Goal: Answer question/provide support: Share knowledge or assist other users

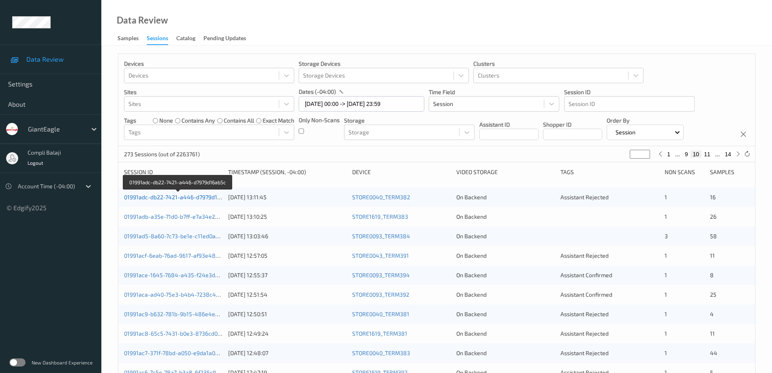
click at [189, 198] on link "01991adc-db22-7421-a446-d7979d16ab5c" at bounding box center [178, 196] width 109 height 7
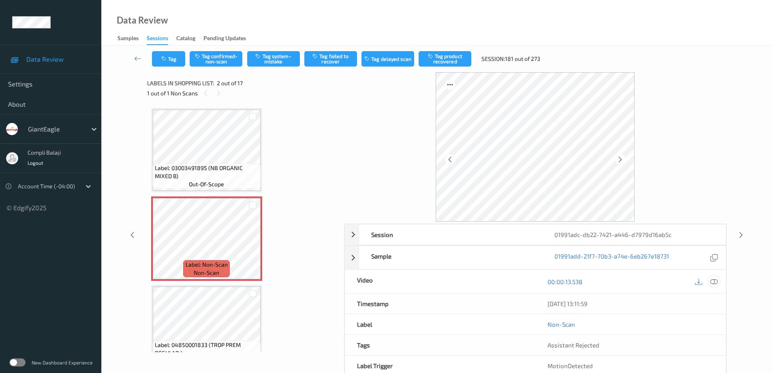
click at [715, 280] on icon at bounding box center [714, 280] width 7 height 7
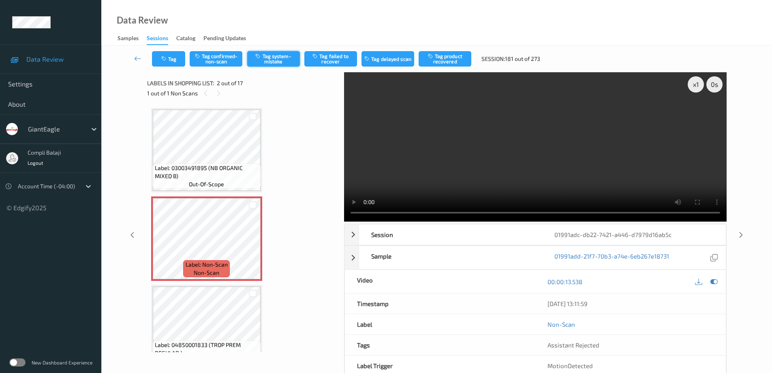
click at [282, 60] on button "Tag system-mistake" at bounding box center [273, 58] width 53 height 15
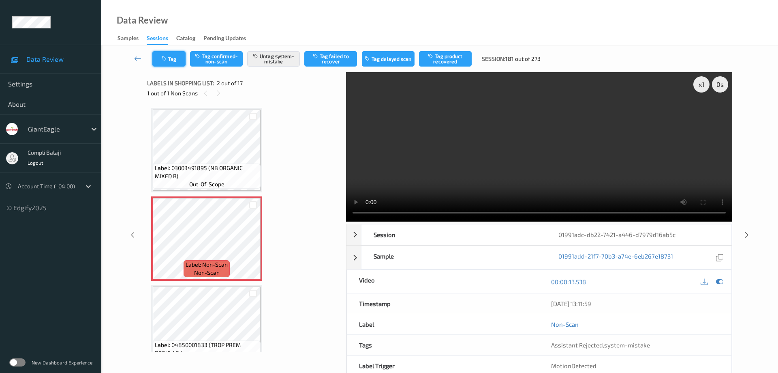
click at [175, 64] on button "Tag" at bounding box center [168, 58] width 33 height 15
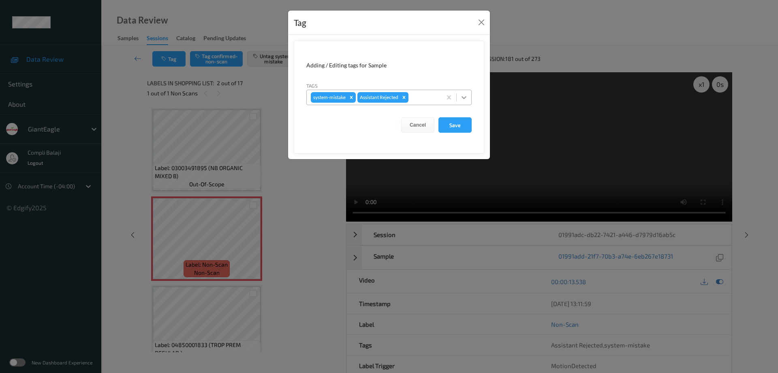
click at [463, 98] on icon at bounding box center [464, 97] width 8 height 8
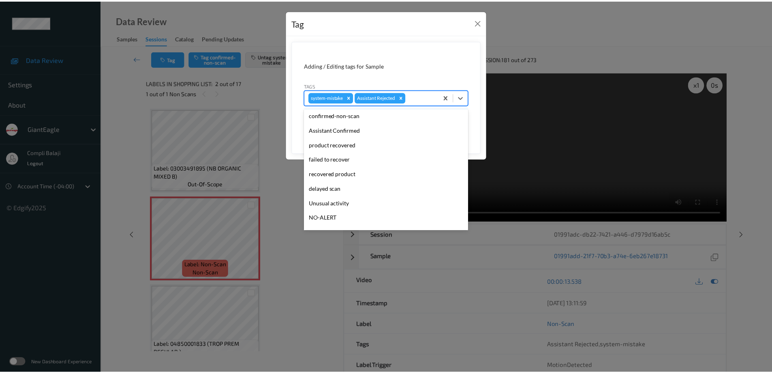
scroll to position [71, 0]
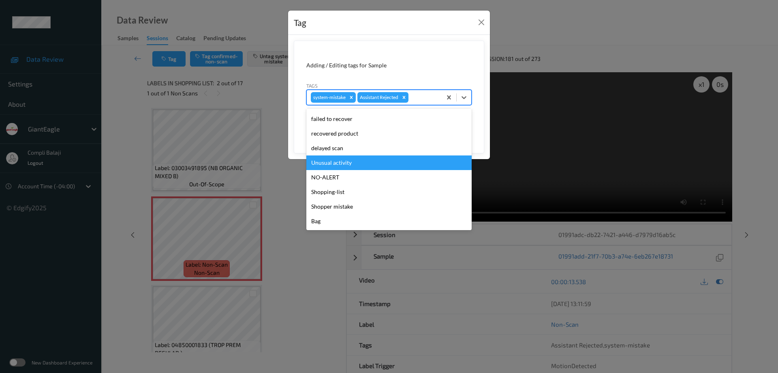
click at [341, 165] on div "Unusual activity" at bounding box center [389, 162] width 165 height 15
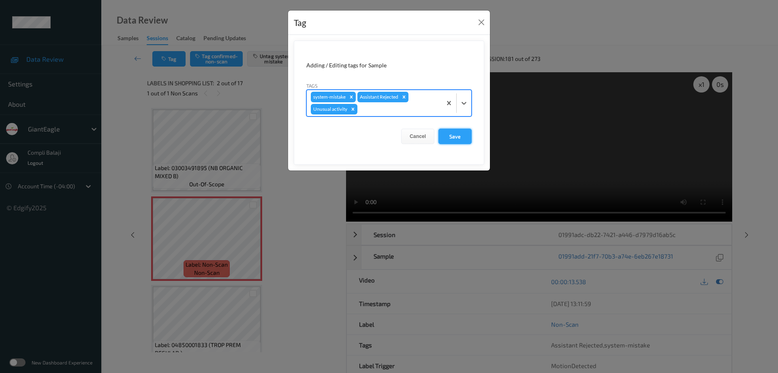
click at [453, 137] on button "Save" at bounding box center [455, 136] width 33 height 15
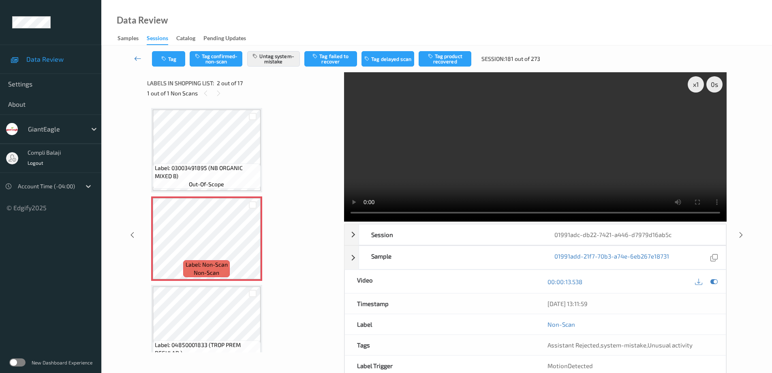
click at [136, 60] on icon at bounding box center [137, 58] width 7 height 8
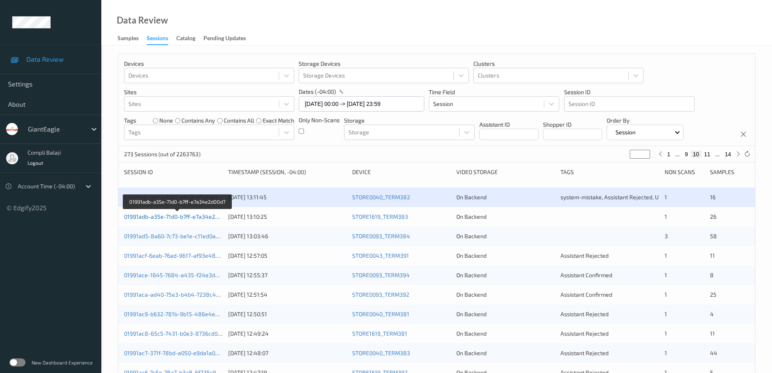
click at [187, 219] on link "01991adb-a35e-71d0-b7ff-e7a34e2d00d7" at bounding box center [177, 216] width 107 height 7
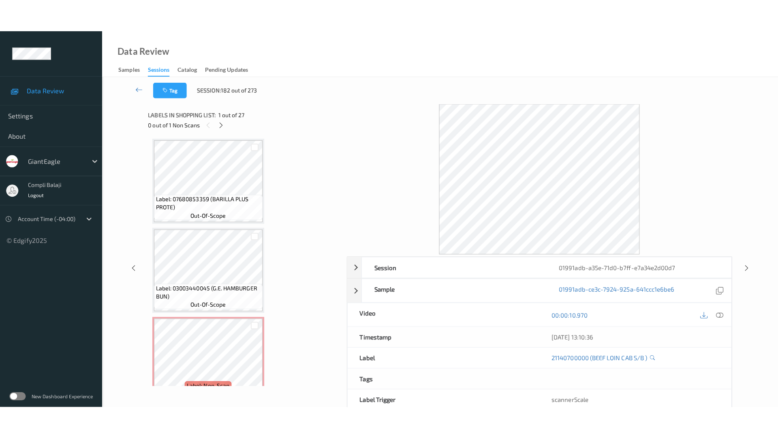
scroll to position [2142, 0]
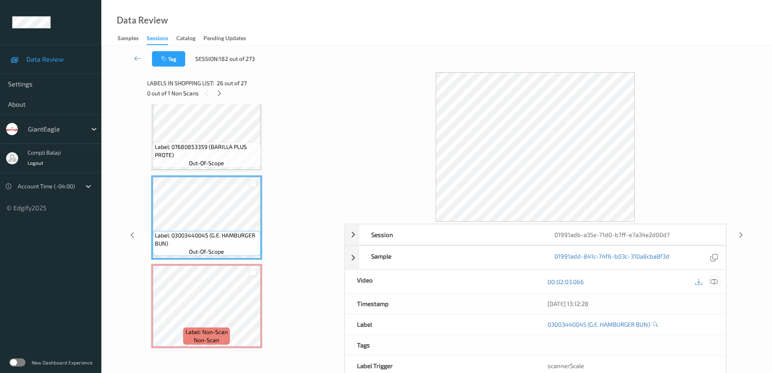
click at [715, 282] on icon at bounding box center [714, 280] width 7 height 7
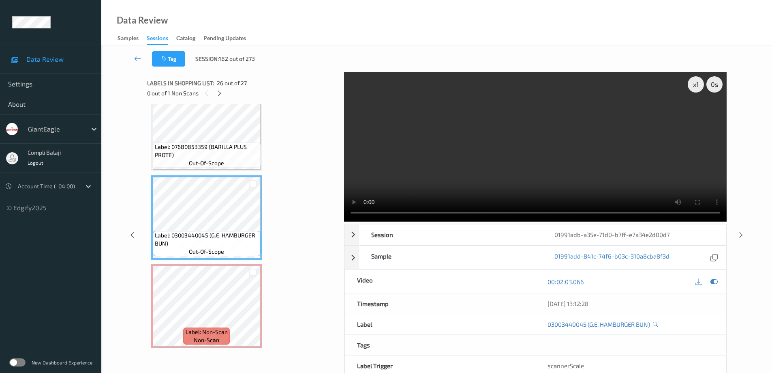
scroll to position [2077, 0]
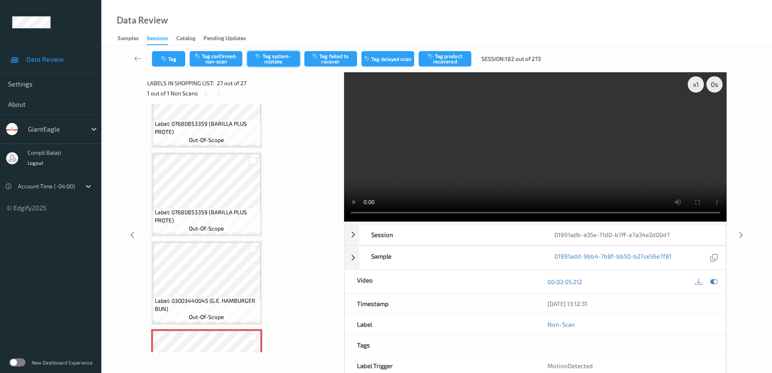
click at [283, 58] on button "Tag system-mistake" at bounding box center [273, 58] width 53 height 15
click at [137, 58] on icon at bounding box center [137, 58] width 7 height 8
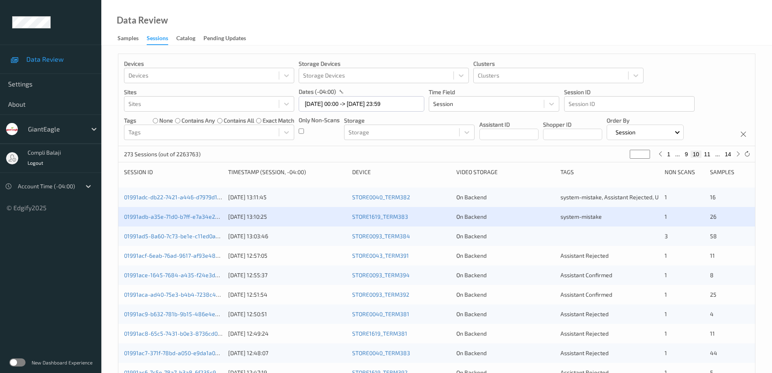
scroll to position [41, 0]
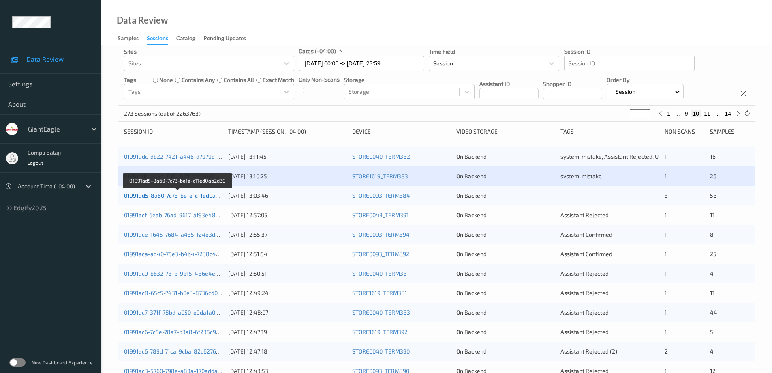
click at [201, 197] on link "01991ad5-8a60-7c73-be1e-c11ed0ab2d30" at bounding box center [178, 195] width 108 height 7
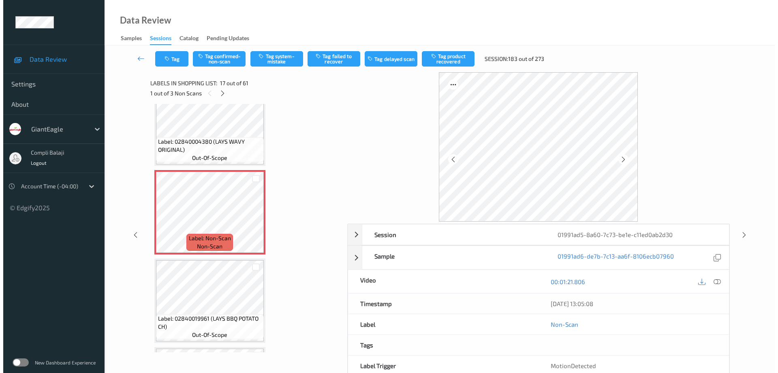
scroll to position [1338, 0]
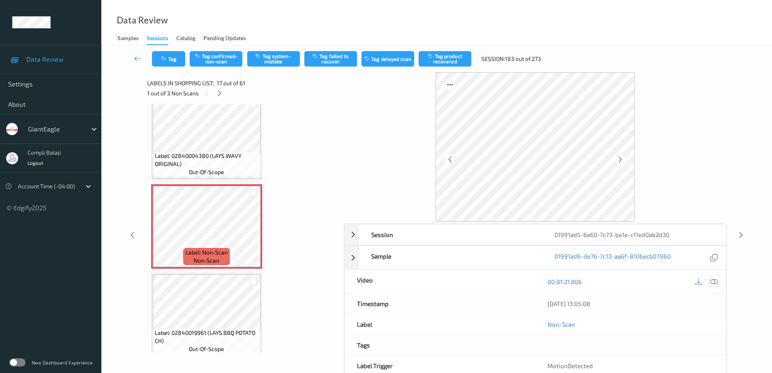
click at [715, 283] on icon at bounding box center [714, 280] width 7 height 7
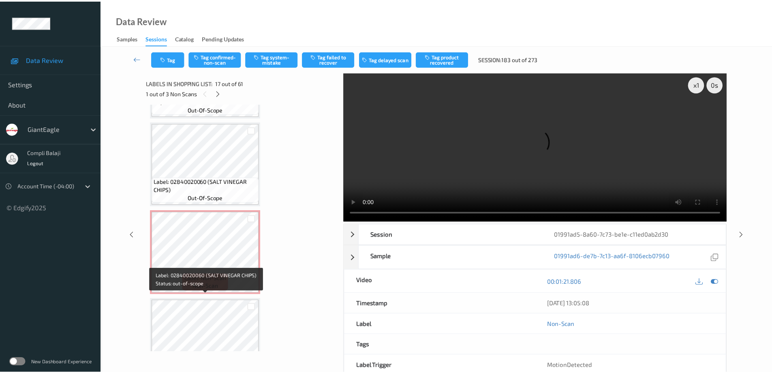
scroll to position [1581, 0]
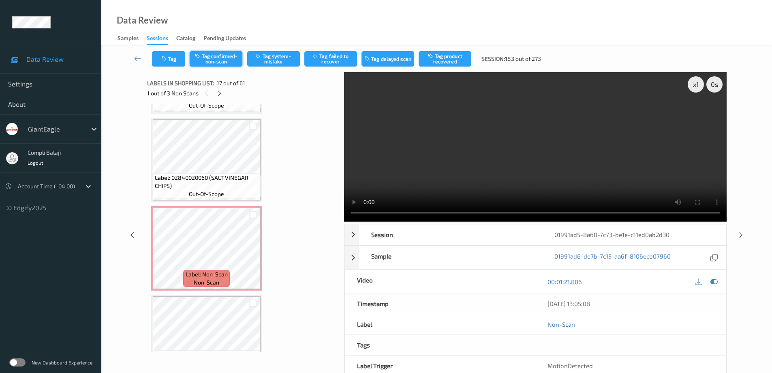
click at [221, 60] on button "Tag confirmed-non-scan" at bounding box center [216, 58] width 53 height 15
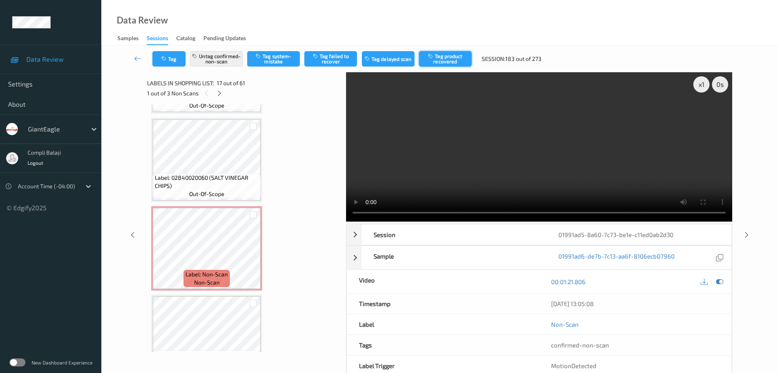
click at [448, 62] on button "Tag product recovered" at bounding box center [445, 58] width 53 height 15
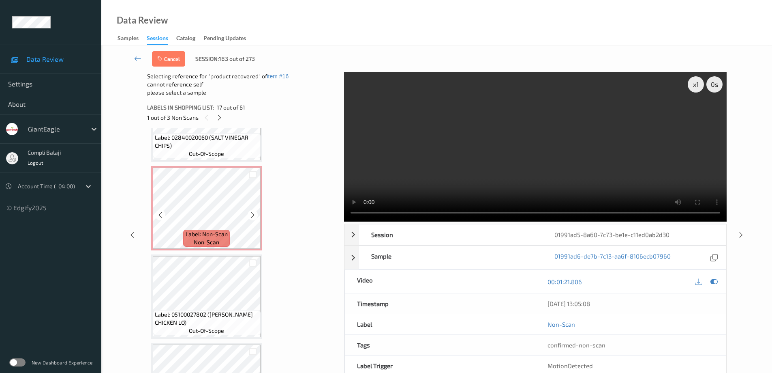
scroll to position [1662, 0]
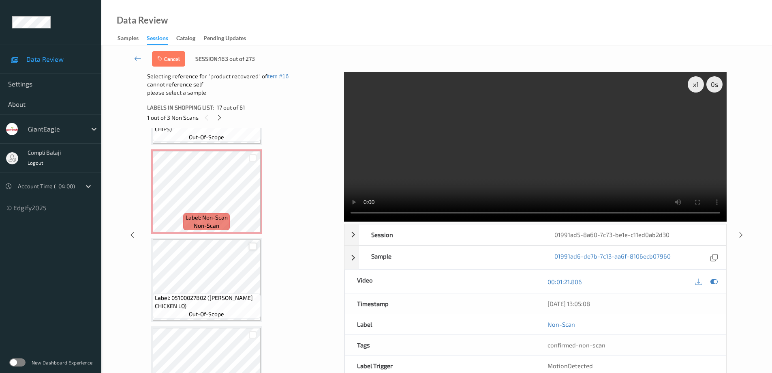
click at [255, 244] on div at bounding box center [253, 246] width 8 height 8
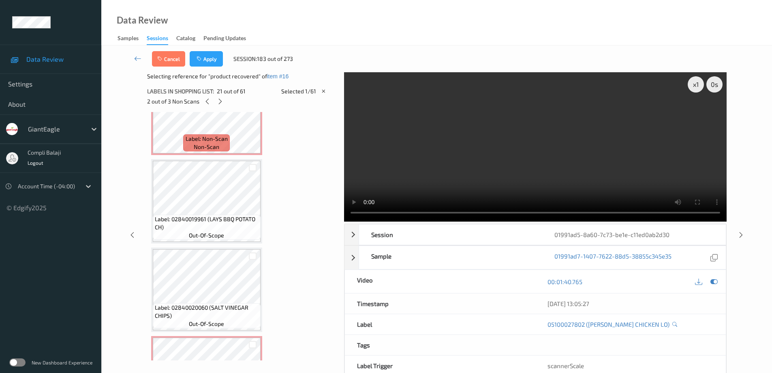
scroll to position [1379, 0]
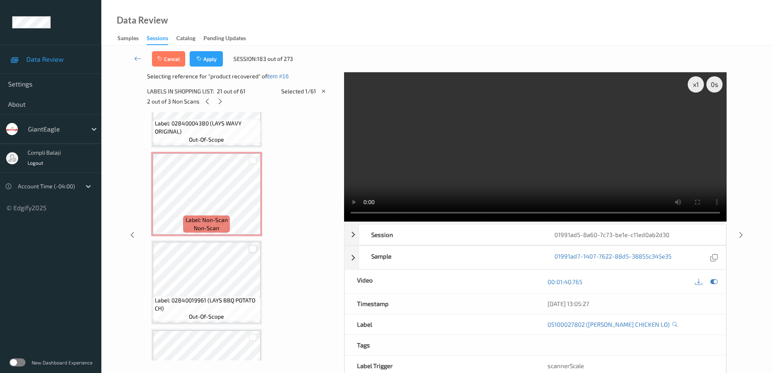
click at [256, 247] on div at bounding box center [253, 249] width 8 height 8
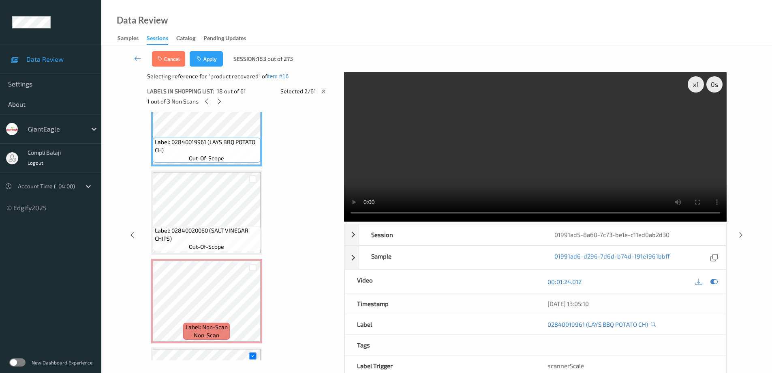
scroll to position [1541, 0]
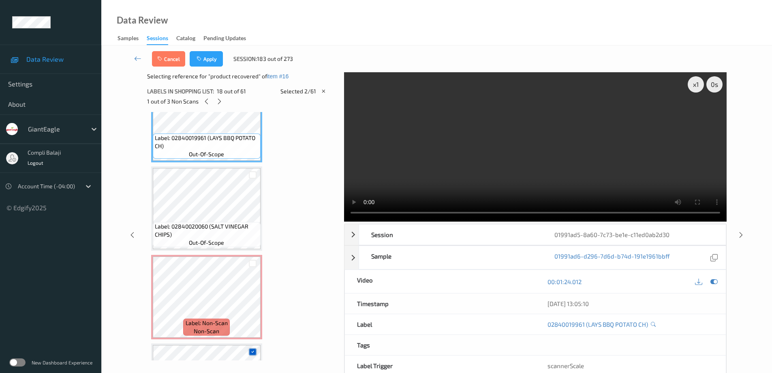
click at [253, 352] on icon at bounding box center [252, 351] width 5 height 5
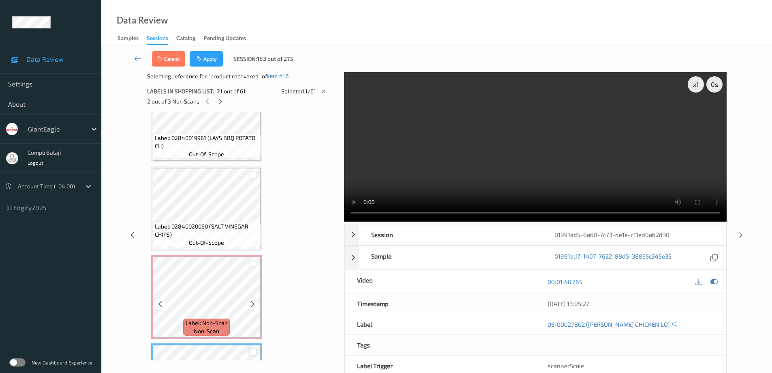
scroll to position [1419, 0]
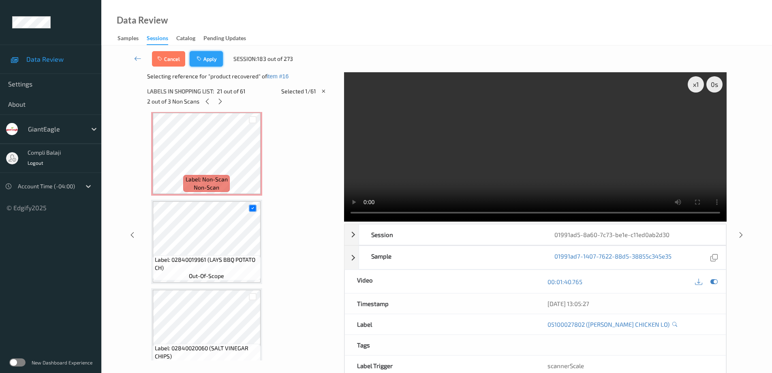
click at [209, 58] on button "Apply" at bounding box center [206, 58] width 33 height 15
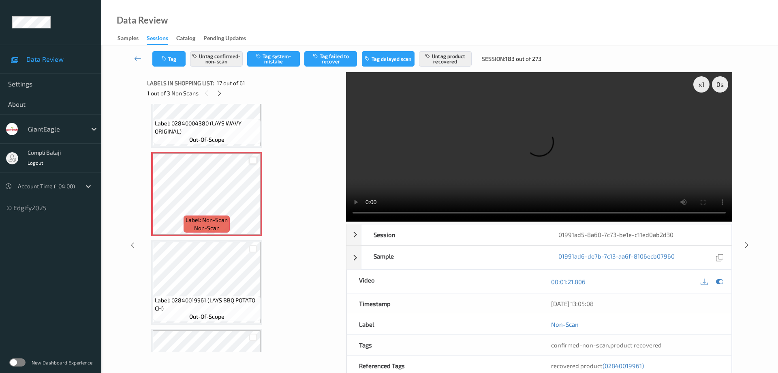
scroll to position [1533, 0]
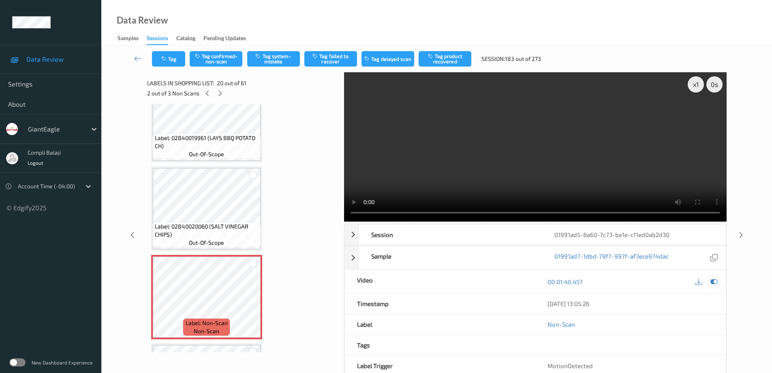
click at [718, 281] on div at bounding box center [714, 281] width 11 height 11
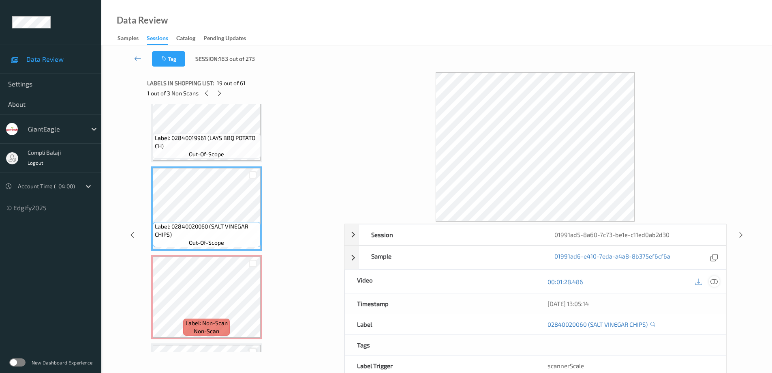
click at [713, 283] on icon at bounding box center [714, 280] width 7 height 7
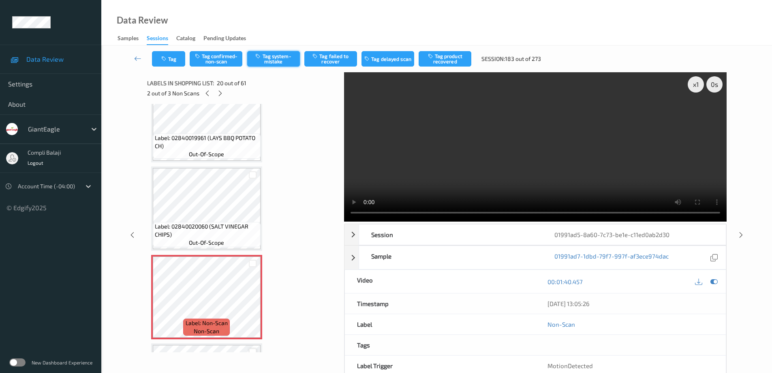
click at [274, 58] on button "Tag system-mistake" at bounding box center [273, 58] width 53 height 15
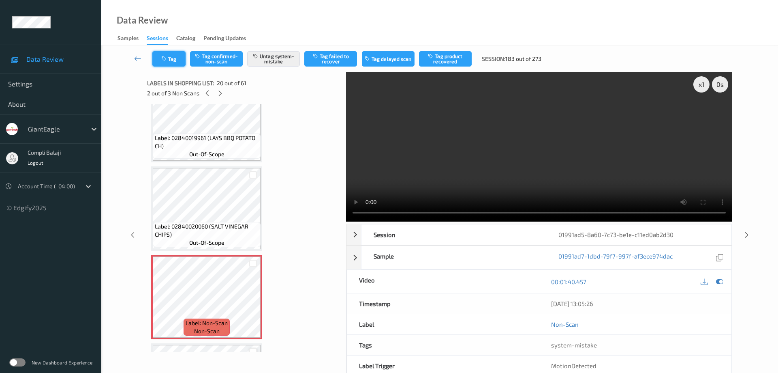
click at [174, 62] on button "Tag" at bounding box center [168, 58] width 33 height 15
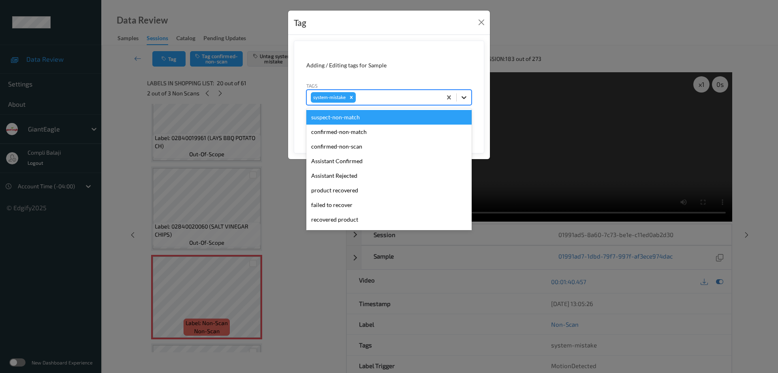
click at [465, 99] on icon at bounding box center [464, 97] width 8 height 8
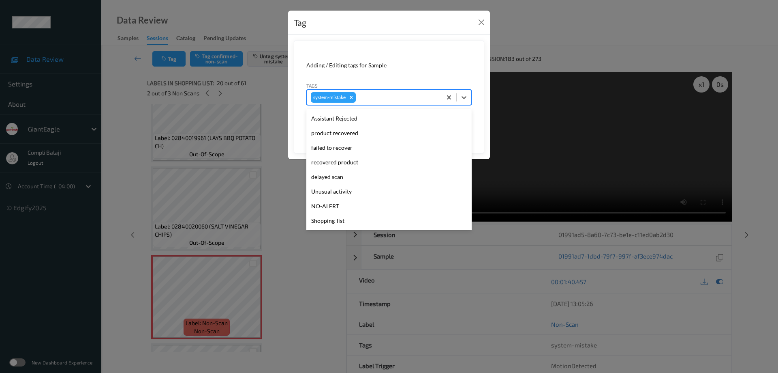
scroll to position [81, 0]
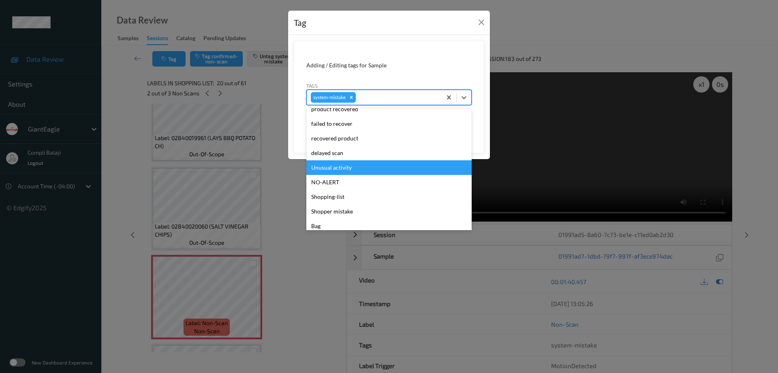
click at [351, 173] on div "Unusual activity" at bounding box center [389, 167] width 165 height 15
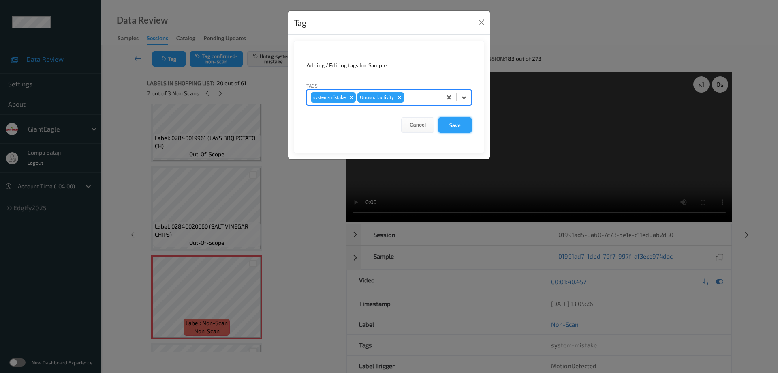
click at [458, 125] on button "Save" at bounding box center [455, 124] width 33 height 15
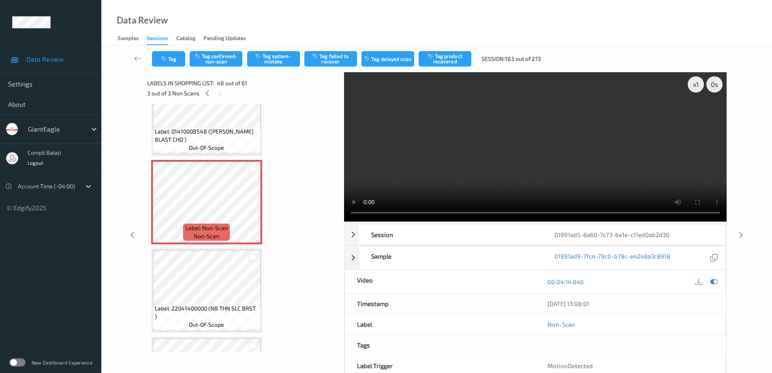
scroll to position [4060, 0]
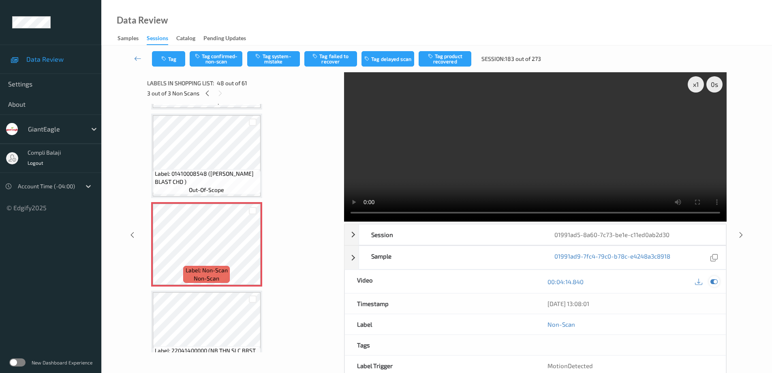
click at [715, 283] on icon at bounding box center [714, 281] width 7 height 7
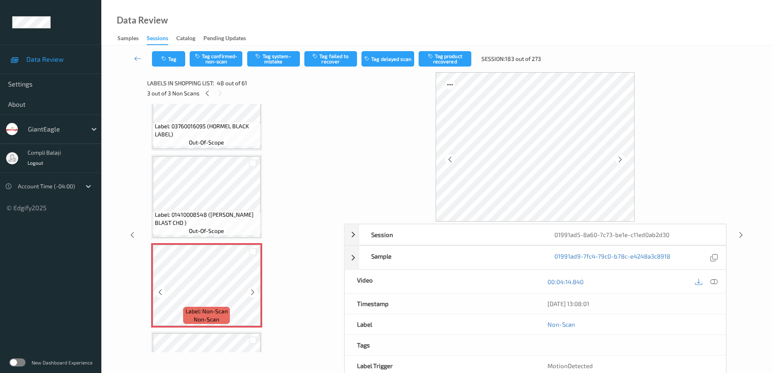
scroll to position [4020, 0]
click at [715, 284] on icon at bounding box center [714, 280] width 7 height 7
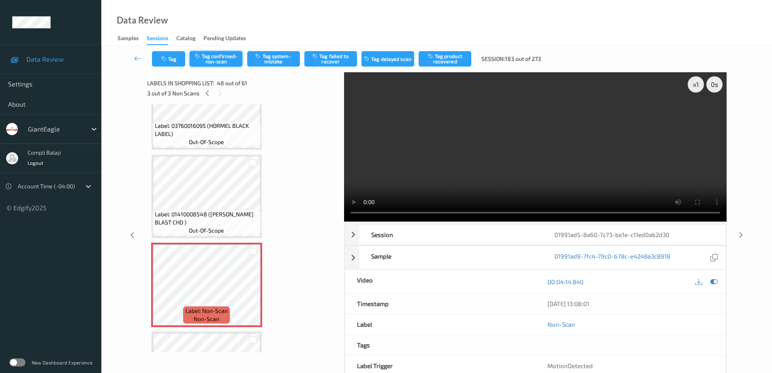
click at [223, 62] on button "Tag confirmed-non-scan" at bounding box center [216, 58] width 53 height 15
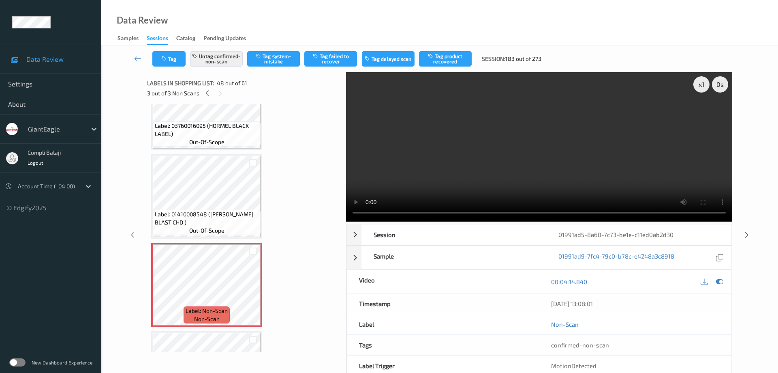
click at [453, 60] on button "Tag product recovered" at bounding box center [445, 58] width 53 height 15
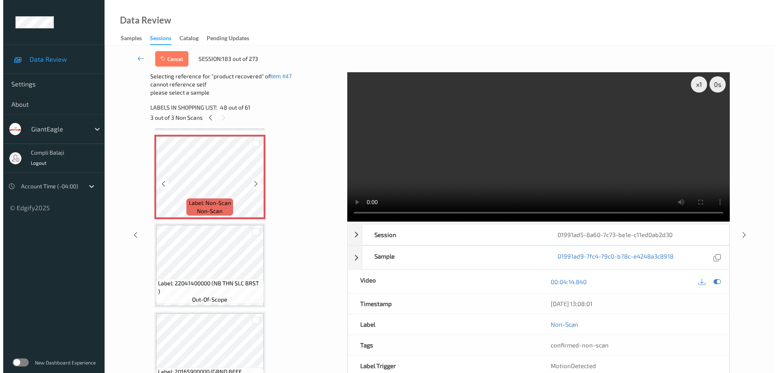
scroll to position [4182, 0]
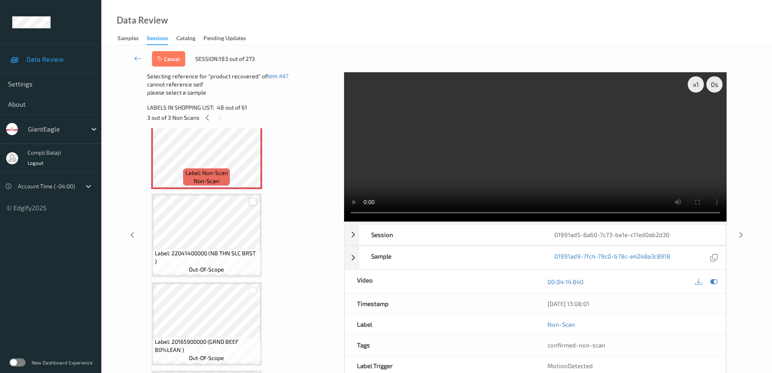
click at [253, 204] on div at bounding box center [253, 202] width 8 height 8
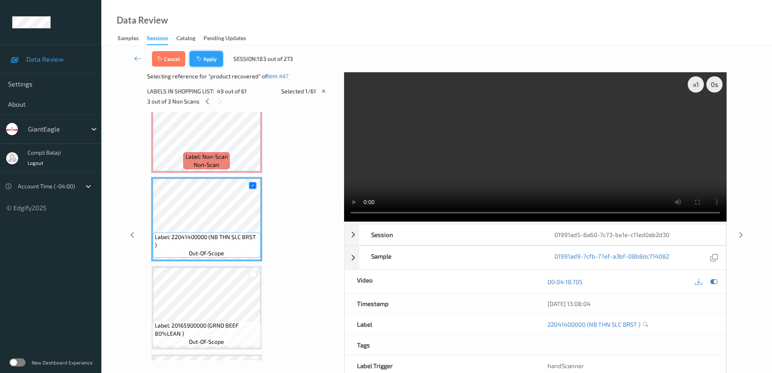
click at [213, 63] on button "Apply" at bounding box center [206, 58] width 33 height 15
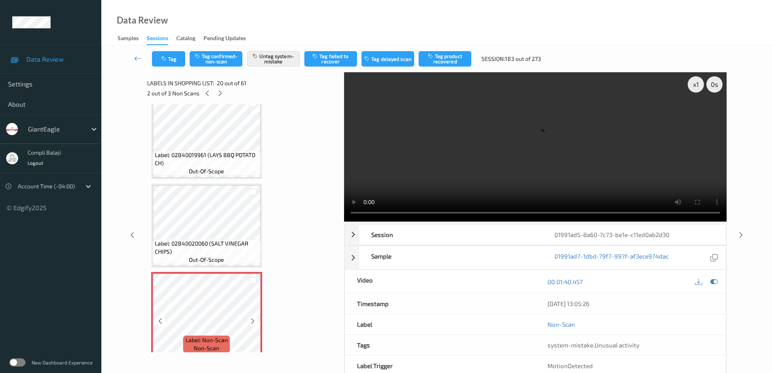
scroll to position [1353, 0]
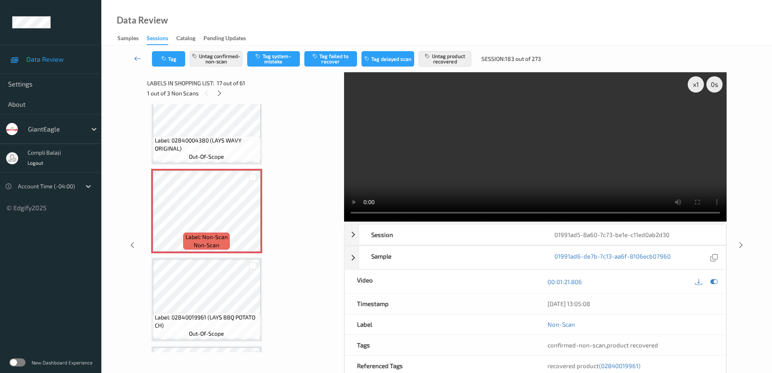
click at [135, 59] on icon at bounding box center [137, 58] width 7 height 8
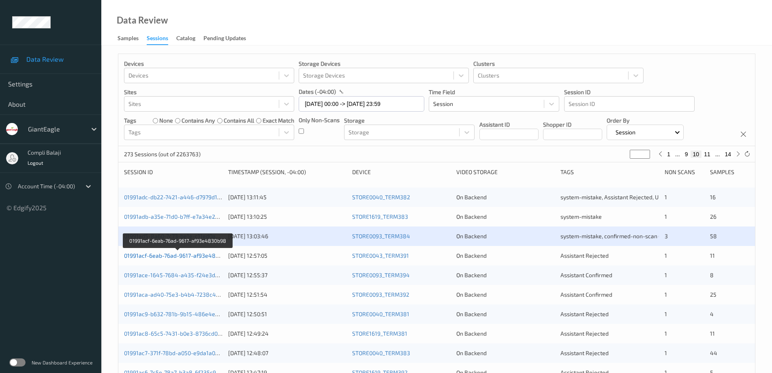
click at [208, 257] on link "01991acf-6eab-76ad-9617-af93e4830b98" at bounding box center [178, 255] width 108 height 7
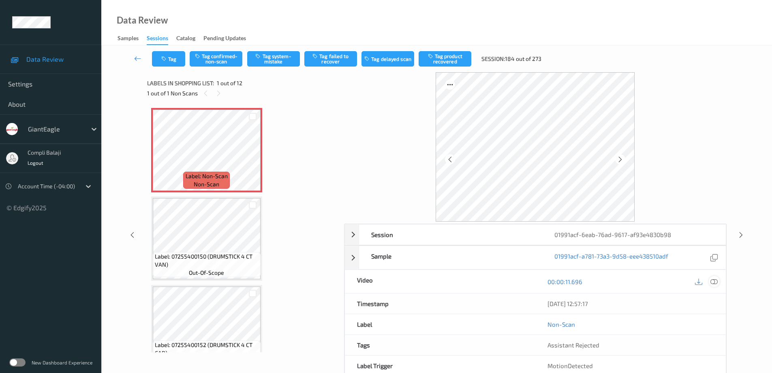
click at [717, 282] on icon at bounding box center [714, 280] width 7 height 7
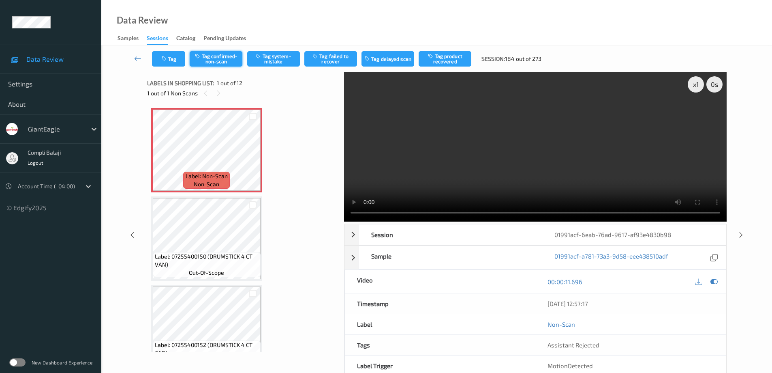
click at [221, 59] on button "Tag confirmed-non-scan" at bounding box center [216, 58] width 53 height 15
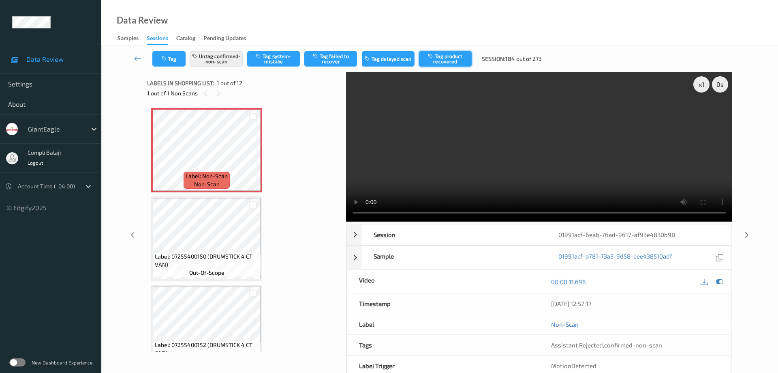
click at [449, 59] on button "Tag product recovered" at bounding box center [445, 58] width 53 height 15
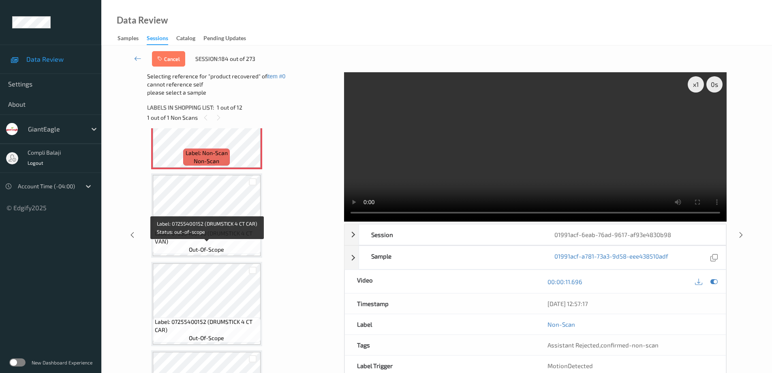
scroll to position [41, 0]
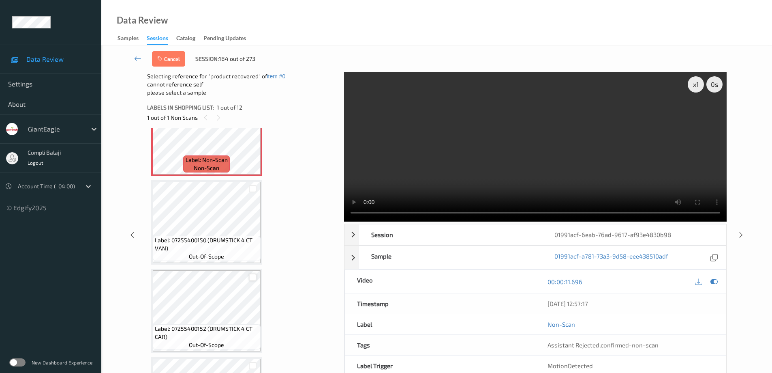
click at [253, 276] on div at bounding box center [253, 277] width 8 height 8
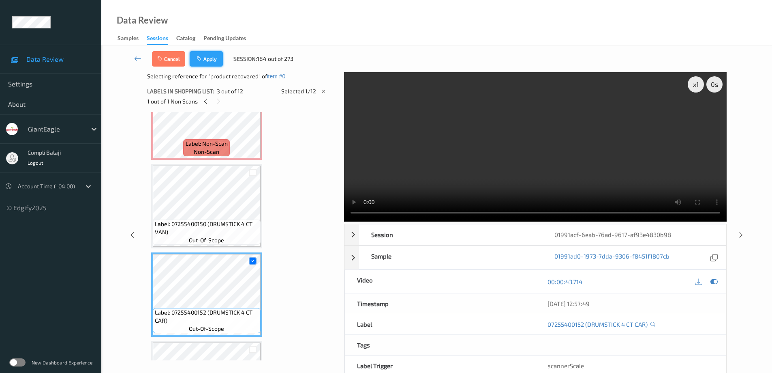
click at [212, 60] on button "Apply" at bounding box center [206, 58] width 33 height 15
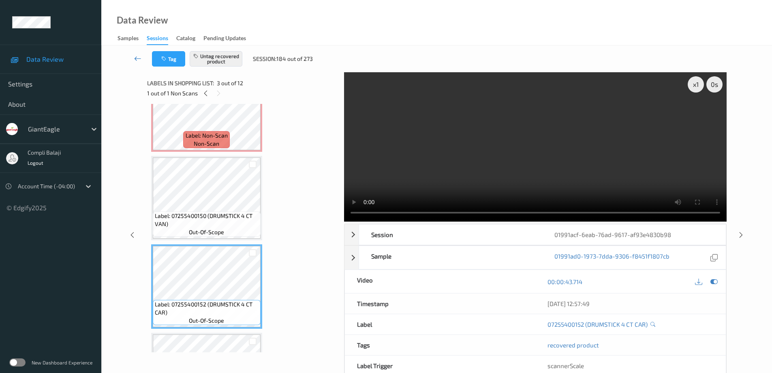
click at [137, 60] on icon at bounding box center [137, 58] width 7 height 8
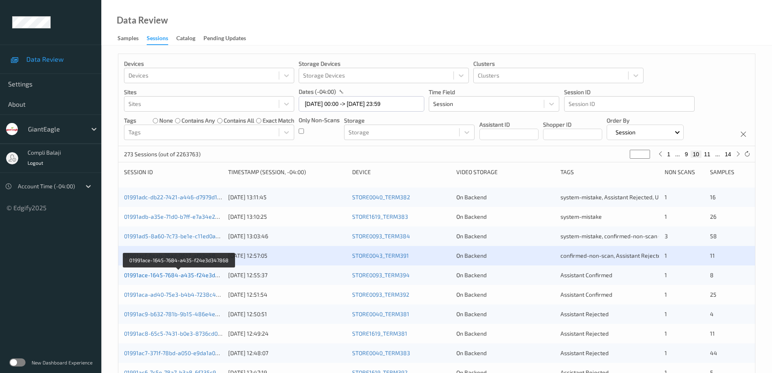
click at [194, 277] on link "01991ace-1645-7684-a435-f24e3d347868" at bounding box center [179, 274] width 111 height 7
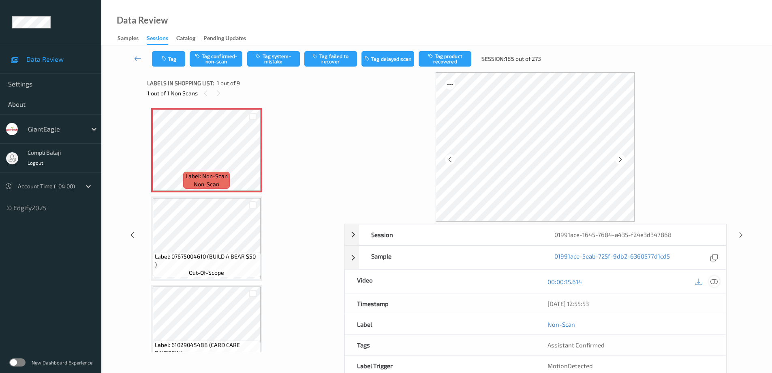
click at [714, 283] on icon at bounding box center [714, 280] width 7 height 7
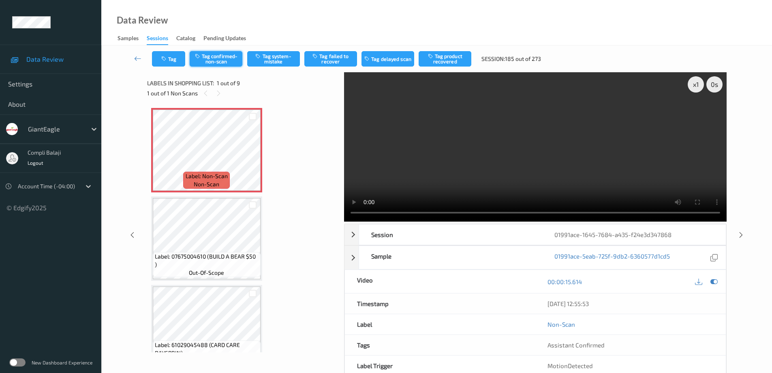
click at [217, 63] on button "Tag confirmed-non-scan" at bounding box center [216, 58] width 53 height 15
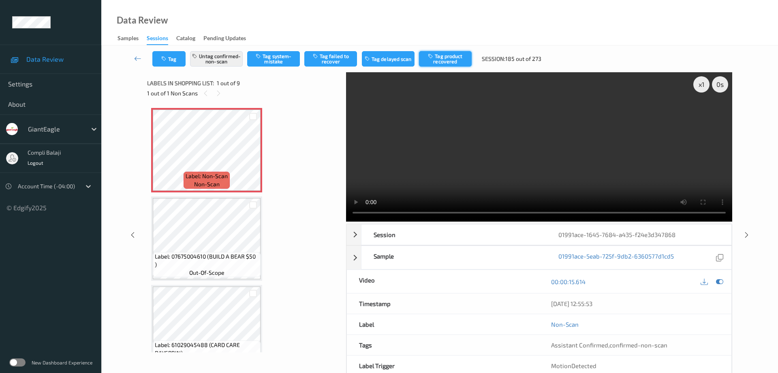
click at [445, 59] on button "Tag product recovered" at bounding box center [445, 58] width 53 height 15
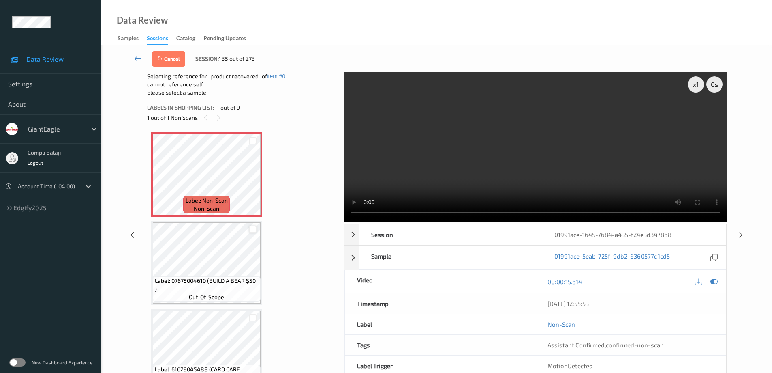
click at [252, 232] on div at bounding box center [253, 229] width 8 height 8
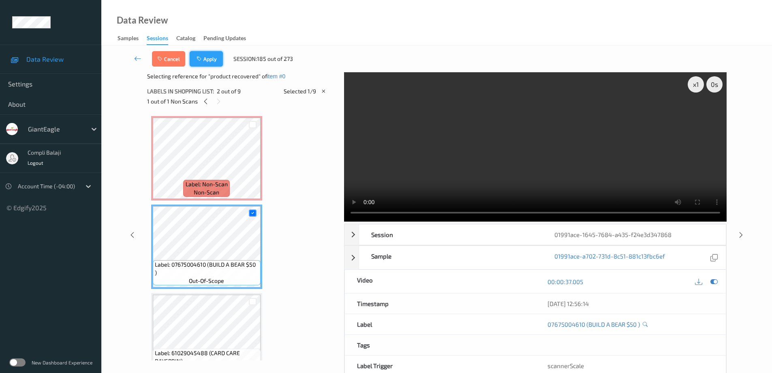
click at [211, 64] on button "Apply" at bounding box center [206, 58] width 33 height 15
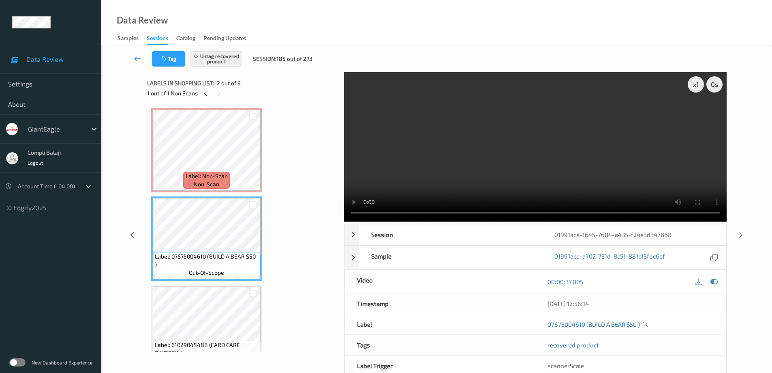
click at [136, 61] on icon at bounding box center [137, 58] width 7 height 8
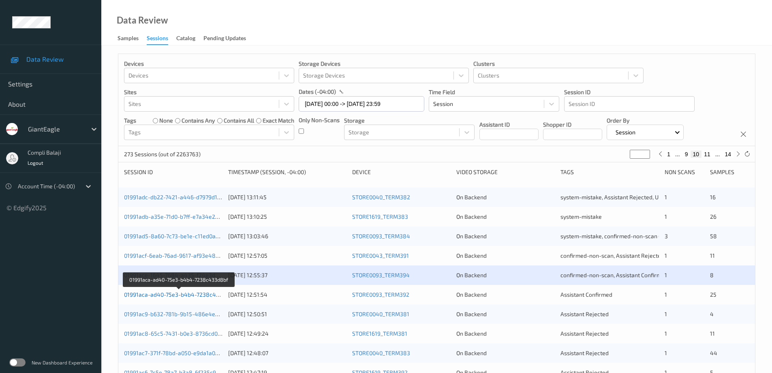
click at [196, 296] on link "01991aca-ad40-75e3-b4b4-7238c433d8bf" at bounding box center [179, 294] width 111 height 7
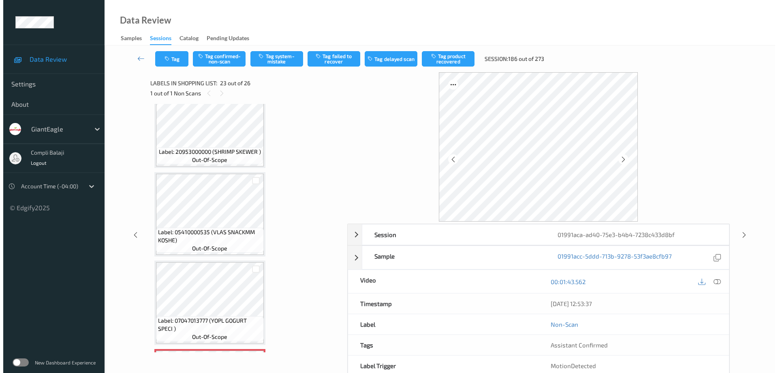
scroll to position [1744, 0]
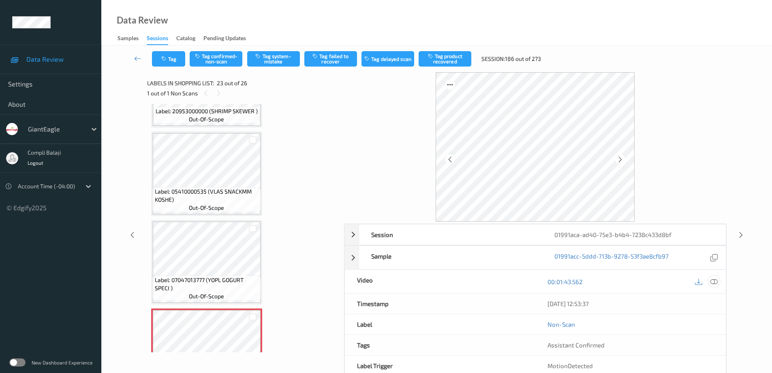
click at [712, 283] on icon at bounding box center [714, 280] width 7 height 7
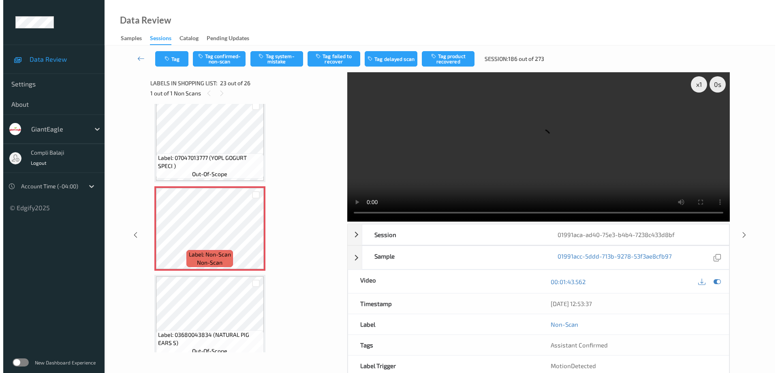
scroll to position [1866, 0]
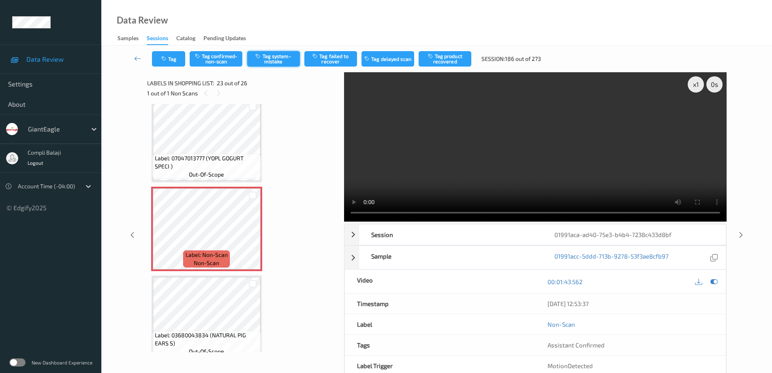
click at [273, 60] on button "Tag system-mistake" at bounding box center [273, 58] width 53 height 15
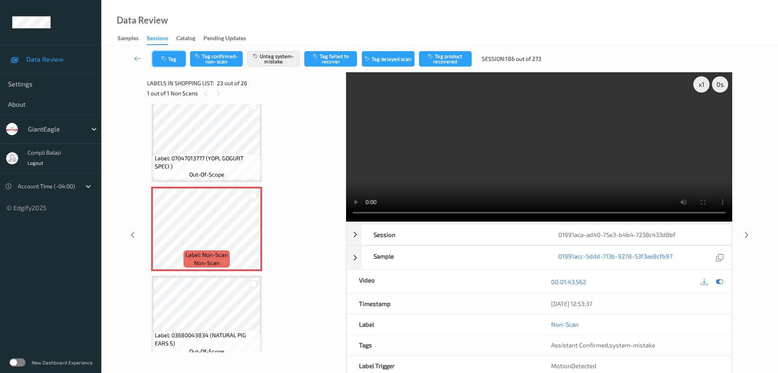
click at [170, 56] on button "Tag" at bounding box center [168, 58] width 33 height 15
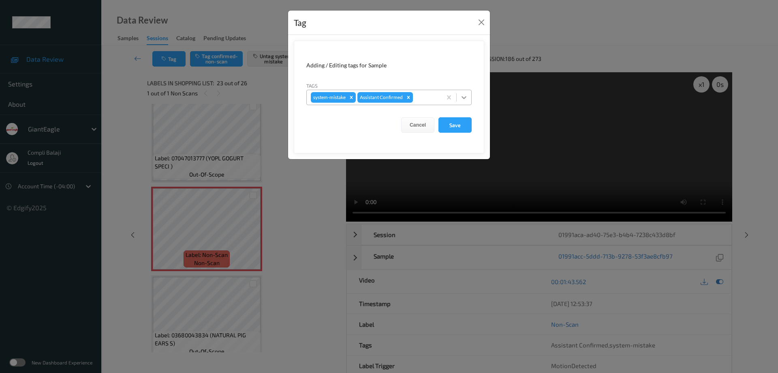
click at [465, 98] on icon at bounding box center [464, 97] width 8 height 8
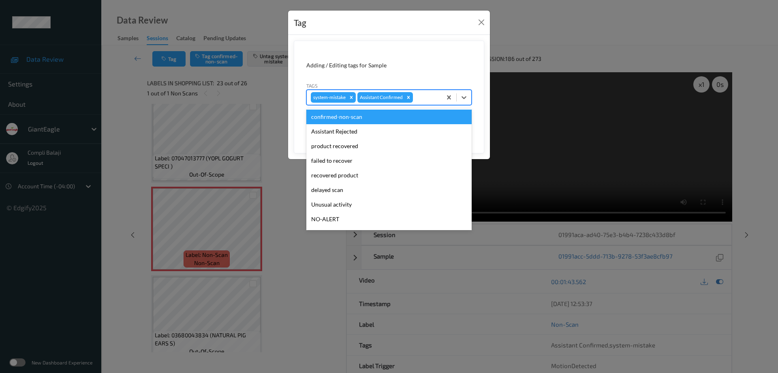
scroll to position [41, 0]
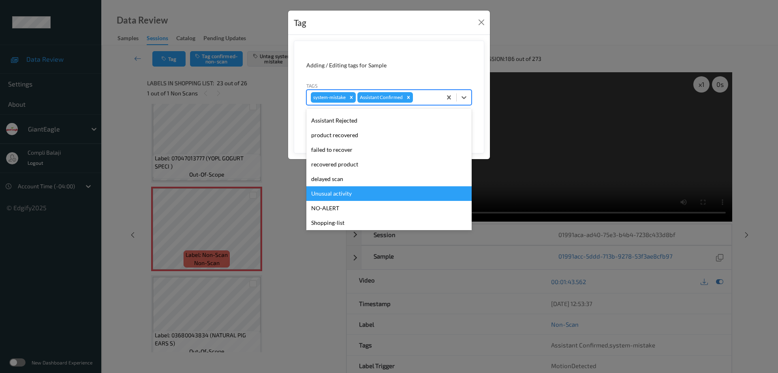
click at [353, 199] on div "Unusual activity" at bounding box center [389, 193] width 165 height 15
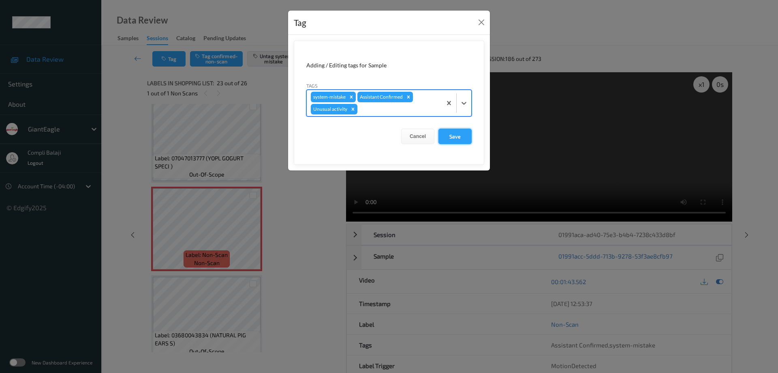
click at [456, 140] on button "Save" at bounding box center [455, 136] width 33 height 15
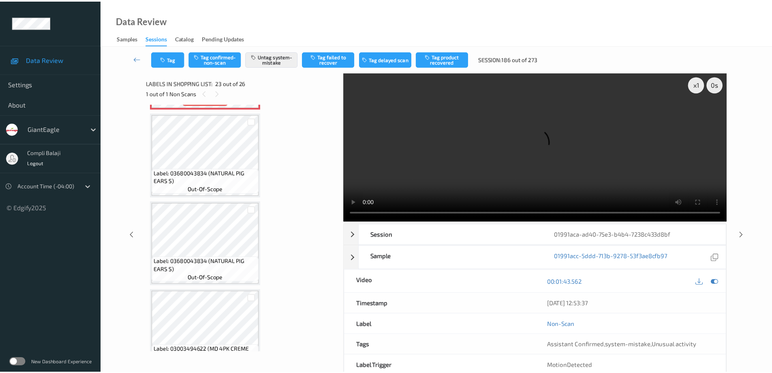
scroll to position [2054, 0]
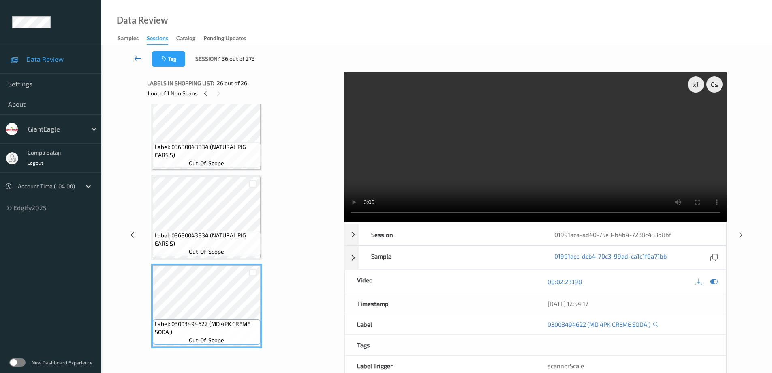
click at [136, 58] on icon at bounding box center [137, 58] width 7 height 8
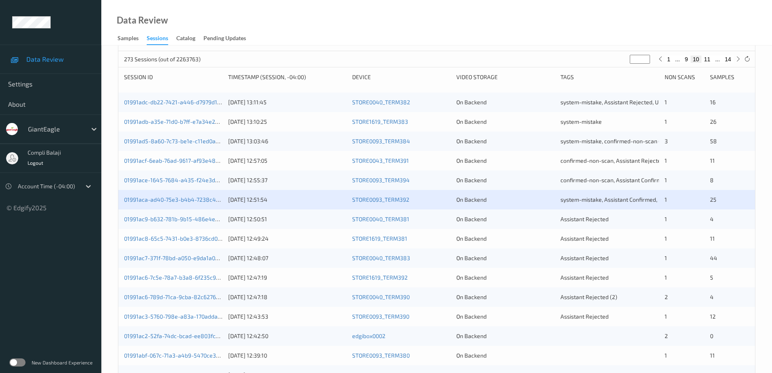
scroll to position [162, 0]
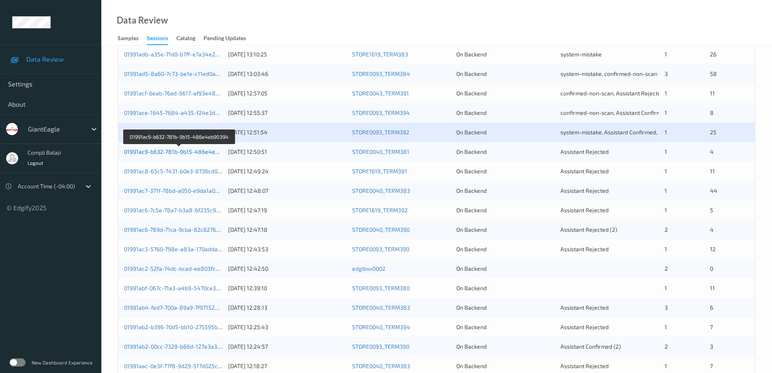
click at [199, 153] on link "01991ac9-b632-781b-9b15-486e4eb90394" at bounding box center [179, 151] width 111 height 7
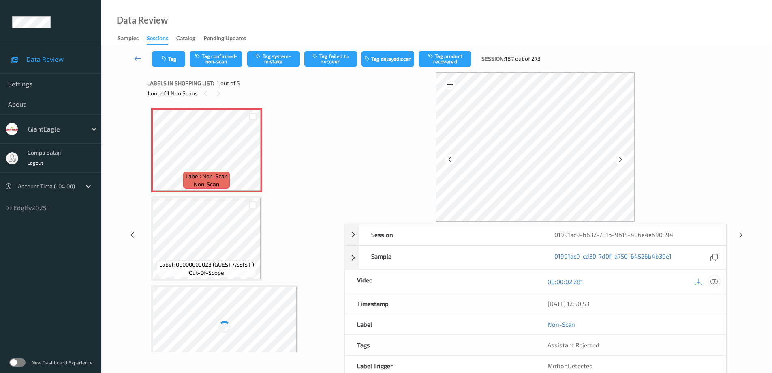
click at [716, 283] on icon at bounding box center [714, 280] width 7 height 7
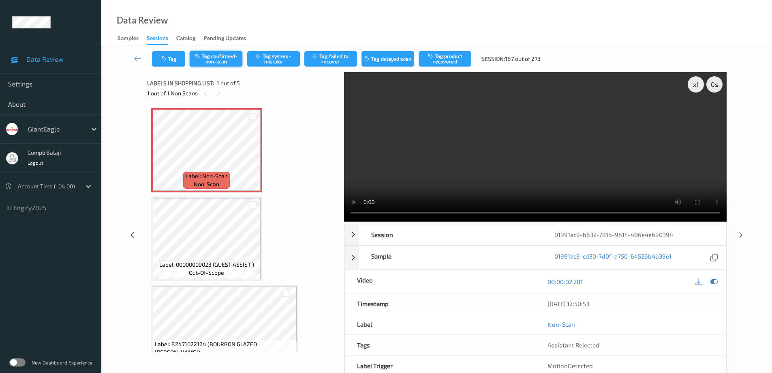
drag, startPoint x: 231, startPoint y: 58, endPoint x: 366, endPoint y: 47, distance: 135.5
click at [232, 58] on button "Tag confirmed-non-scan" at bounding box center [216, 58] width 53 height 15
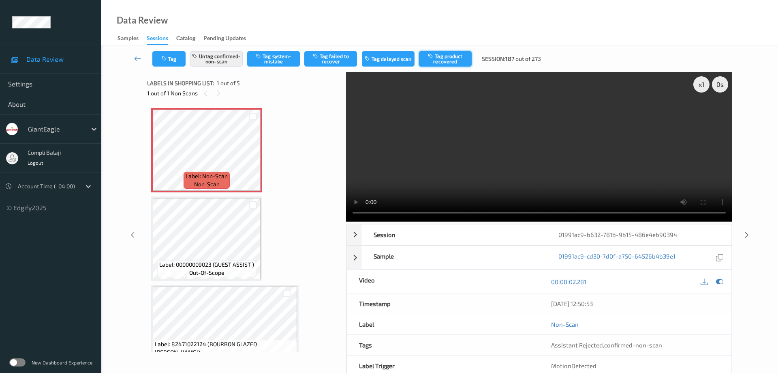
click at [456, 64] on button "Tag product recovered" at bounding box center [445, 58] width 53 height 15
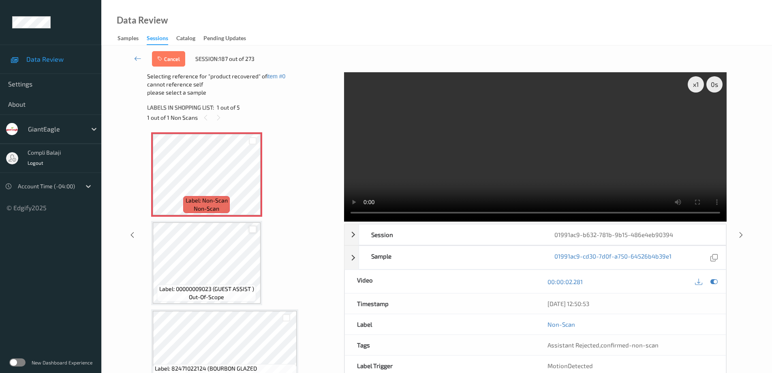
click at [252, 230] on div at bounding box center [253, 229] width 8 height 8
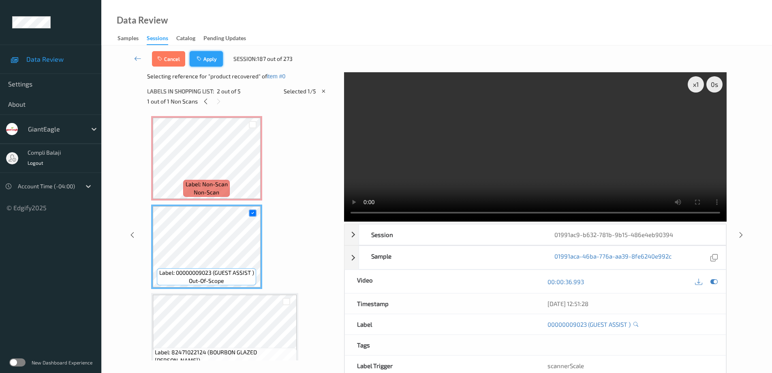
click at [208, 66] on button "Apply" at bounding box center [206, 58] width 33 height 15
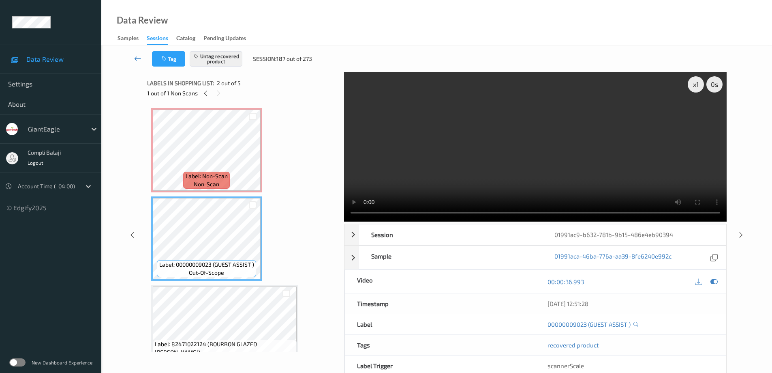
click at [135, 58] on icon at bounding box center [137, 58] width 7 height 8
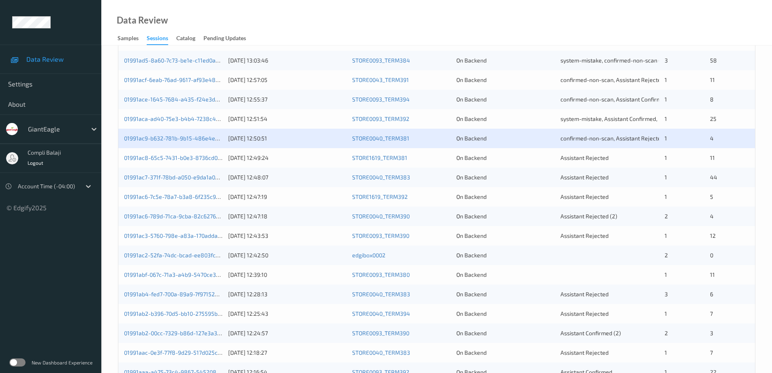
scroll to position [203, 0]
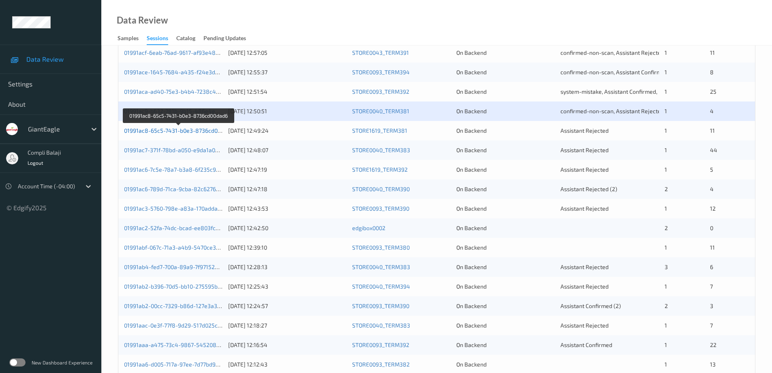
click at [192, 133] on link "01991ac8-65c5-7431-b0e3-8736cd00dad6" at bounding box center [179, 130] width 110 height 7
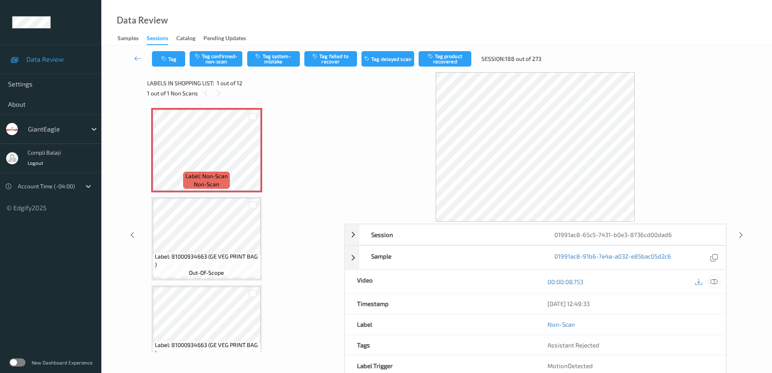
click at [714, 282] on icon at bounding box center [714, 280] width 7 height 7
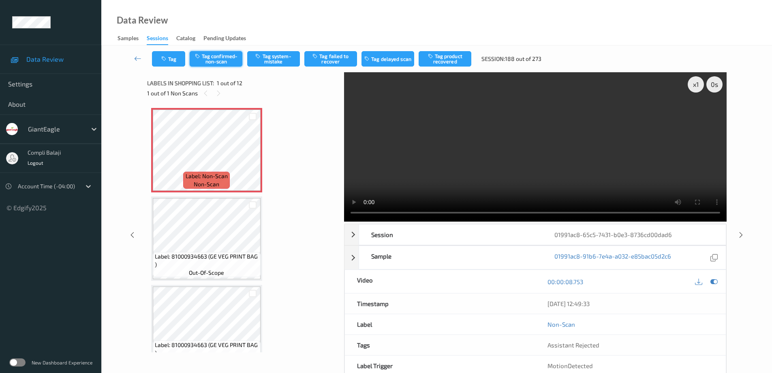
click at [219, 61] on button "Tag confirmed-non-scan" at bounding box center [216, 58] width 53 height 15
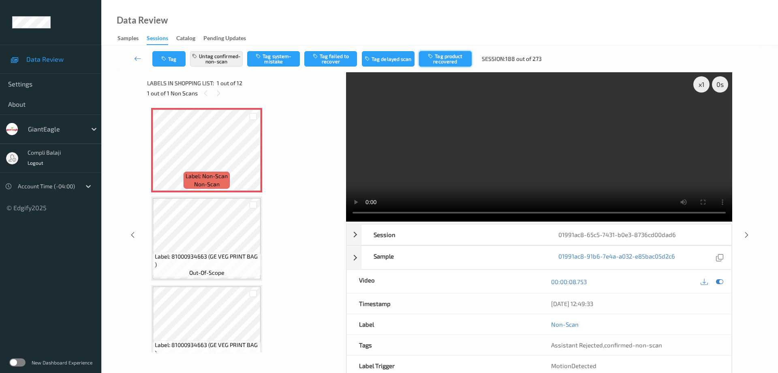
click at [446, 62] on button "Tag product recovered" at bounding box center [445, 58] width 53 height 15
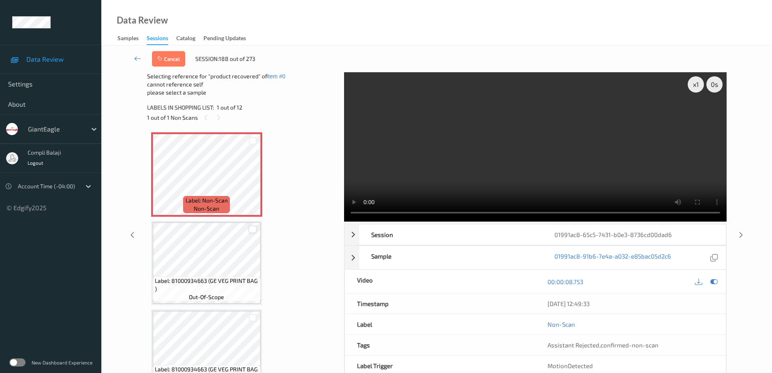
click at [255, 229] on div at bounding box center [253, 229] width 8 height 8
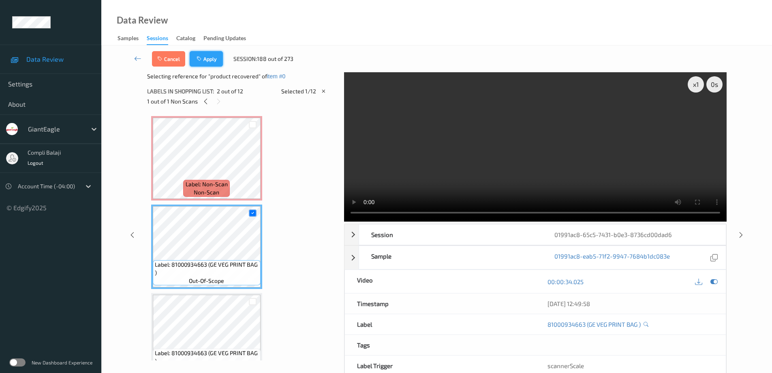
click at [211, 62] on button "Apply" at bounding box center [206, 58] width 33 height 15
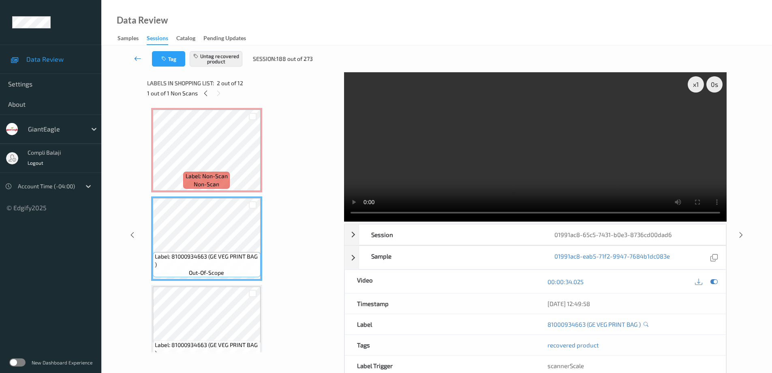
click at [137, 58] on icon at bounding box center [137, 58] width 7 height 8
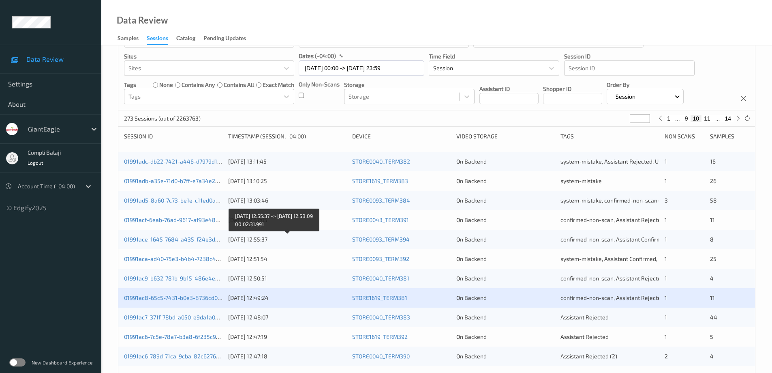
scroll to position [81, 0]
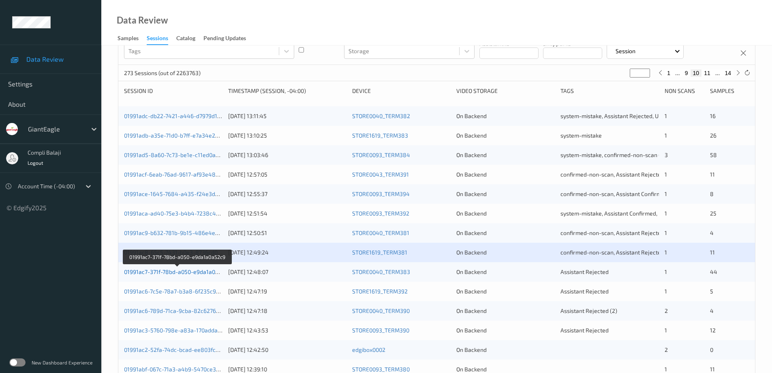
click at [200, 274] on link "01991ac7-371f-78bd-a050-e9da1a0a52c9" at bounding box center [177, 271] width 107 height 7
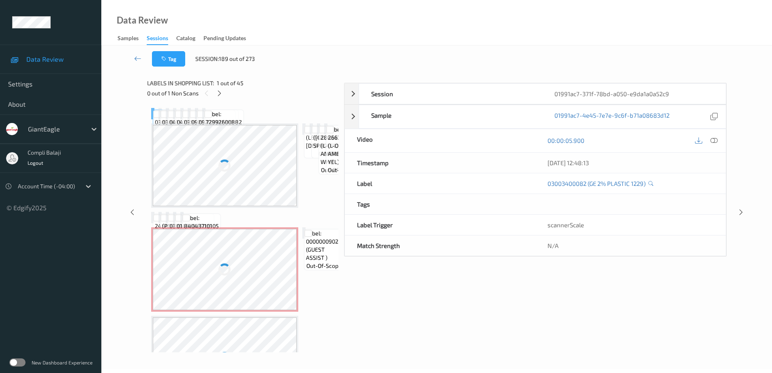
scroll to position [41, 0]
